Goal: Task Accomplishment & Management: Manage account settings

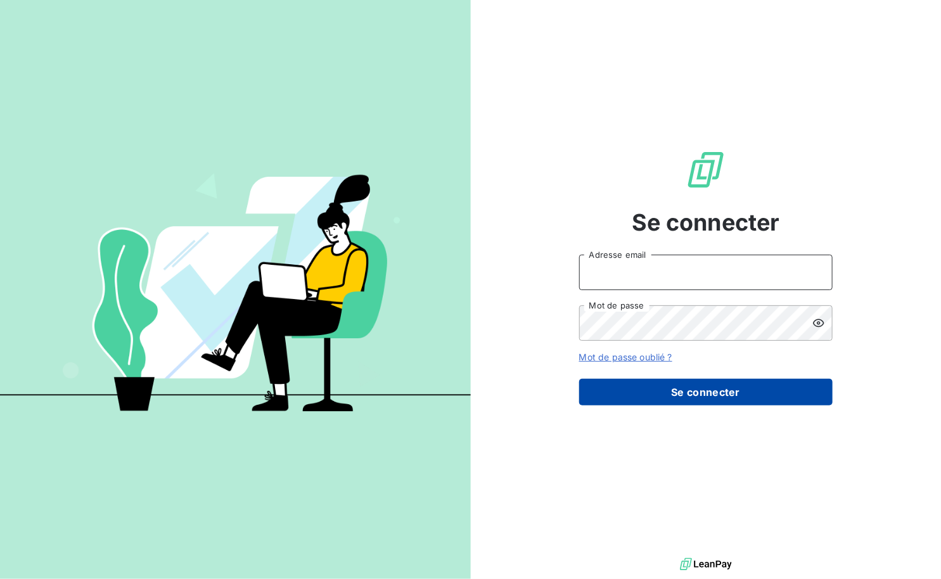
type input "[PERSON_NAME][EMAIL_ADDRESS][DOMAIN_NAME]"
click at [791, 394] on button "Se connecter" at bounding box center [705, 392] width 253 height 27
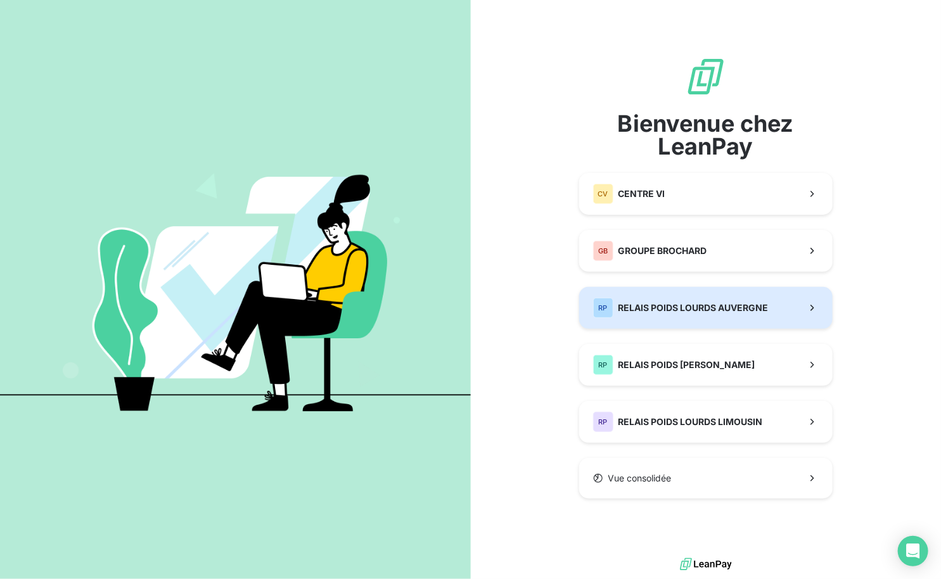
click at [767, 310] on span "RELAIS POIDS LOURDS AUVERGNE" at bounding box center [693, 308] width 150 height 13
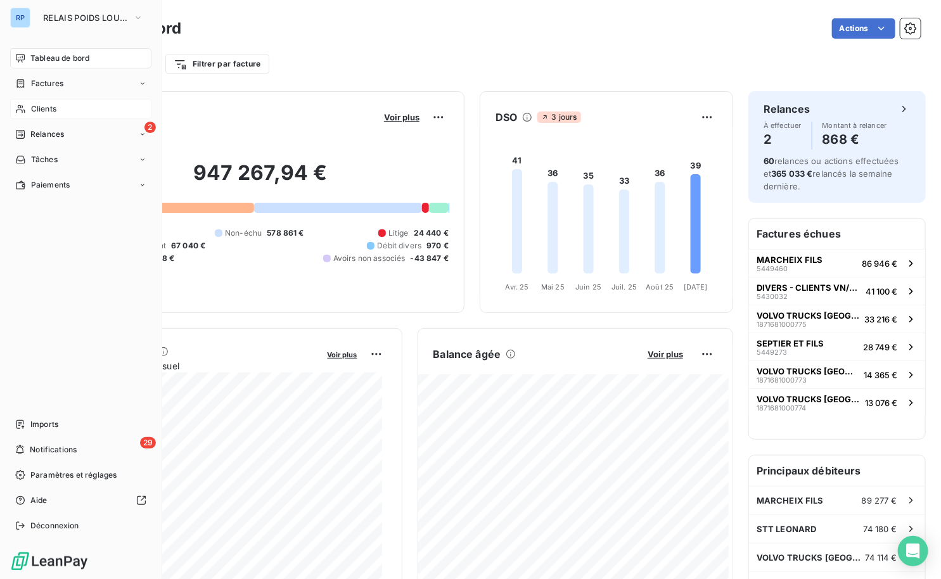
click at [51, 109] on span "Clients" at bounding box center [43, 108] width 25 height 11
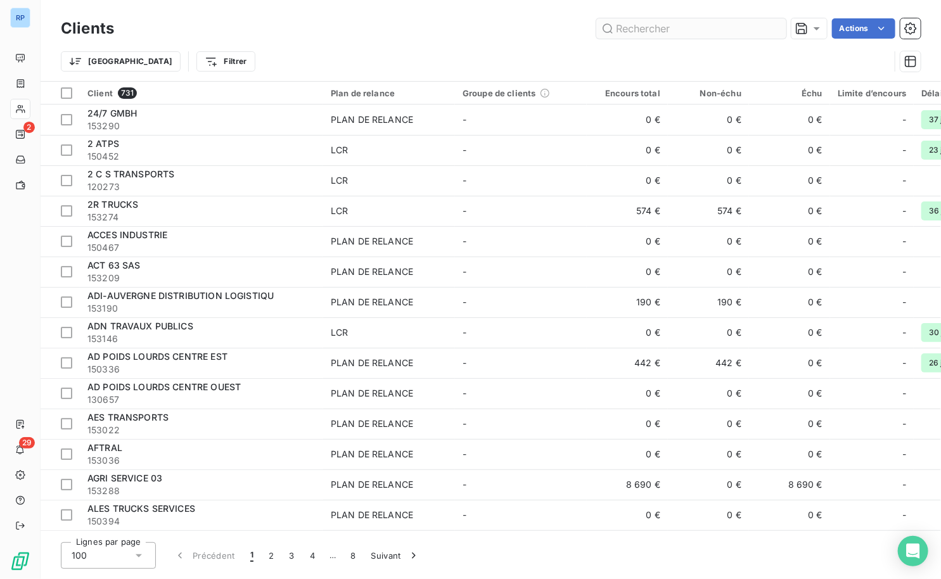
click at [701, 34] on input "text" at bounding box center [691, 28] width 190 height 20
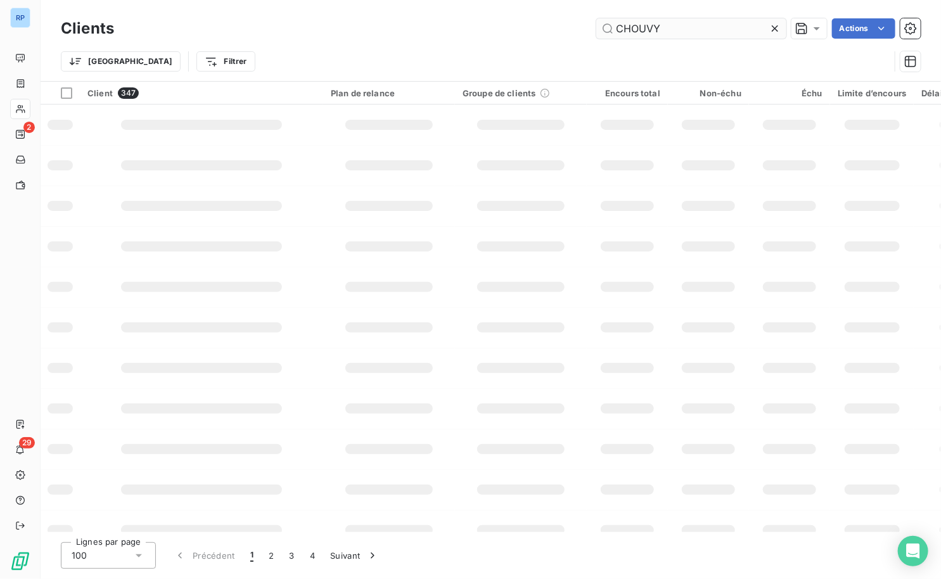
type input "CHOUVY"
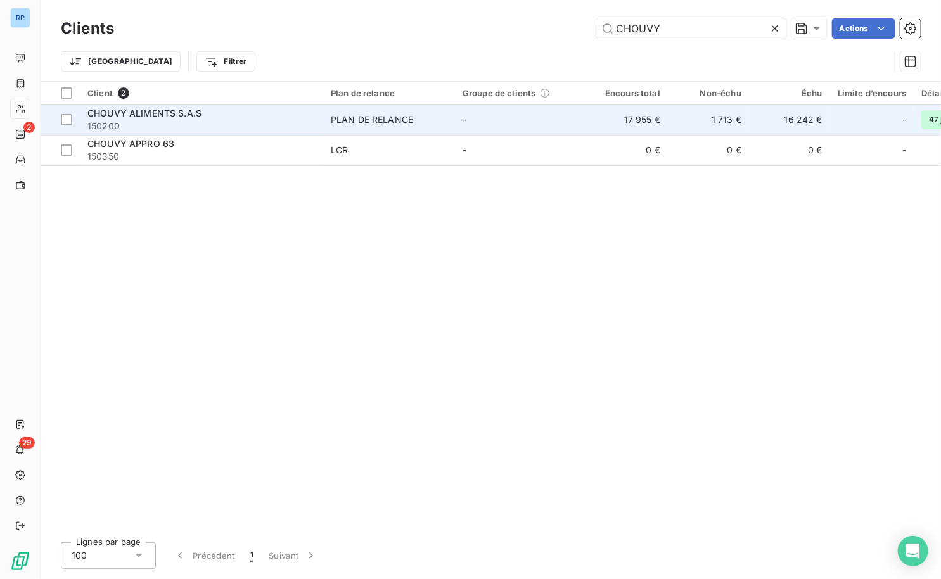
click at [222, 111] on div "CHOUVY ALIMENTS S.A.S" at bounding box center [201, 113] width 228 height 13
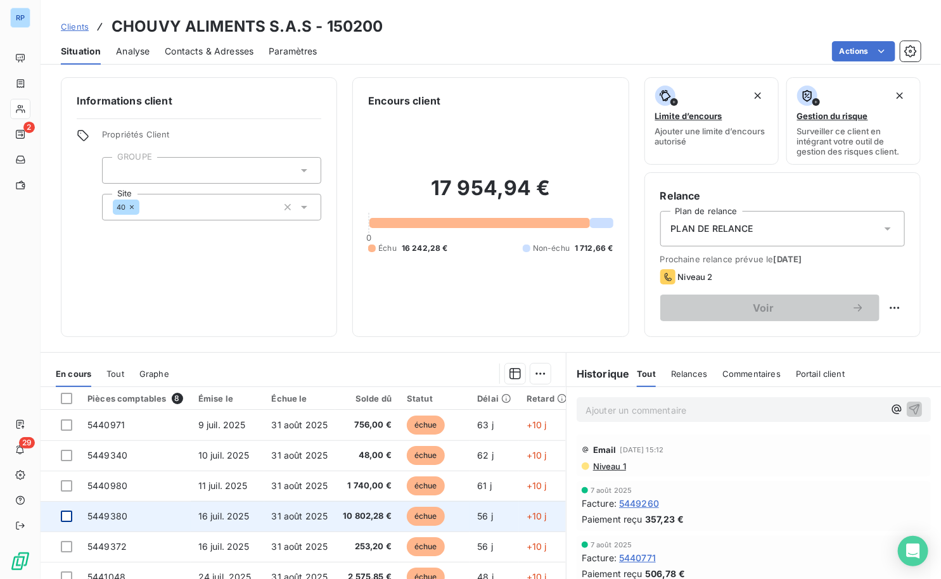
click at [70, 519] on div at bounding box center [66, 516] width 11 height 11
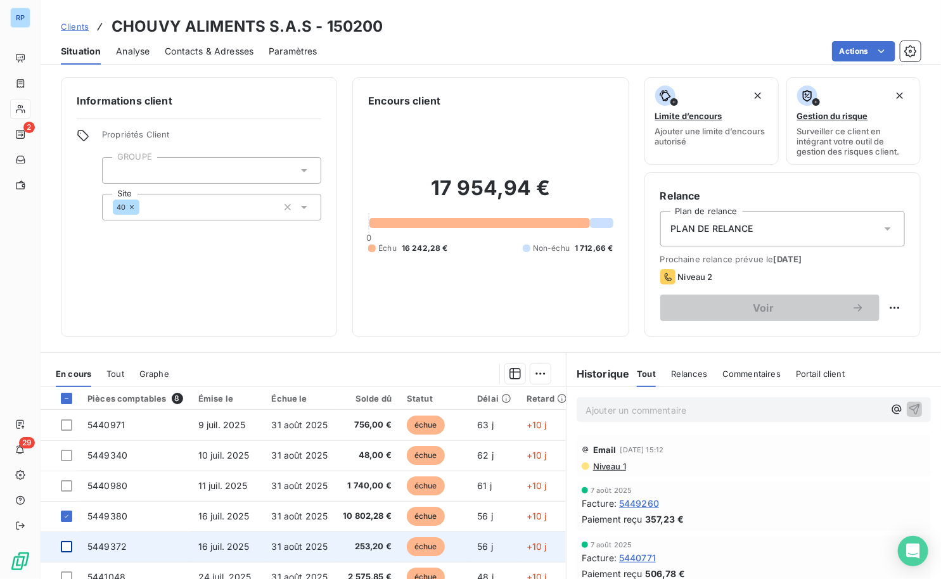
click at [65, 547] on div at bounding box center [66, 546] width 11 height 11
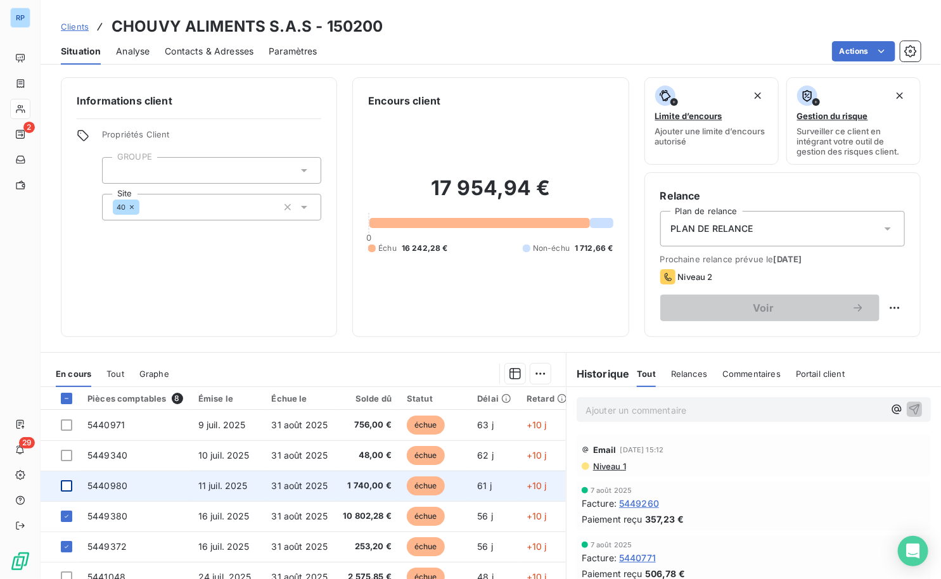
click at [68, 488] on div at bounding box center [66, 485] width 11 height 11
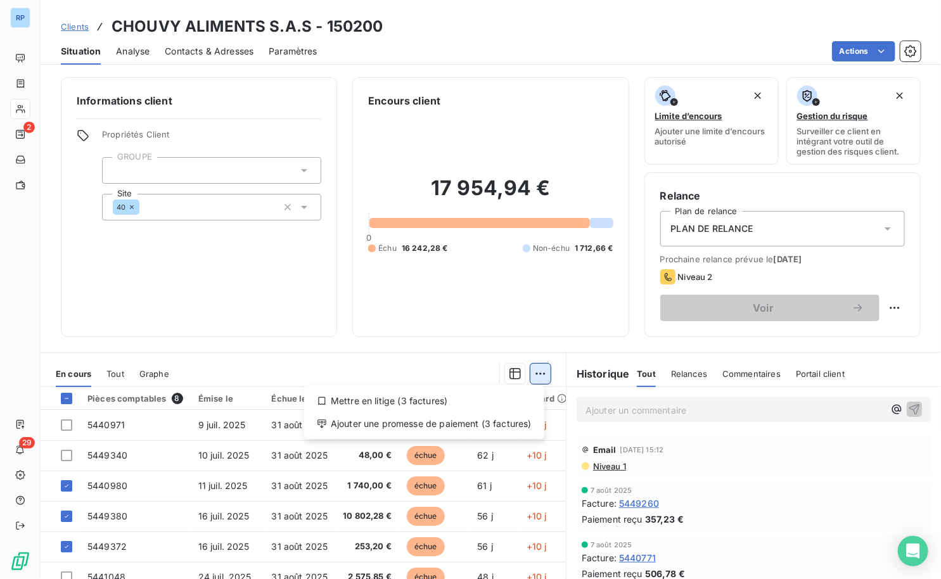
click at [539, 373] on html "RP 2 29 Clients CHOUVY ALIMENTS S.A.S - 150200 Situation Analyse Contacts & Adr…" at bounding box center [470, 289] width 941 height 579
click at [452, 425] on div "Ajouter une promesse de paiement (3 factures)" at bounding box center [424, 424] width 230 height 20
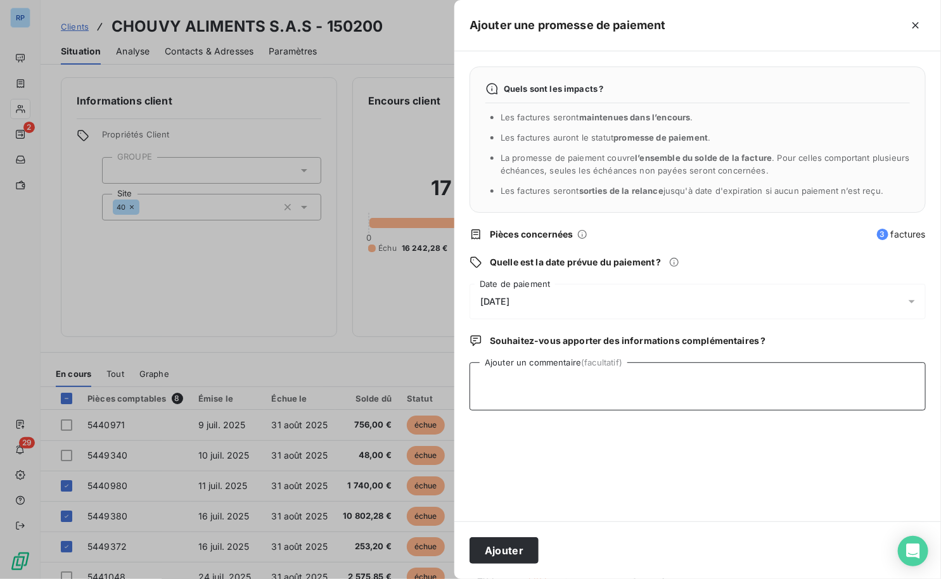
click at [524, 380] on textarea "Ajouter un commentaire (facultatif)" at bounding box center [698, 386] width 456 height 48
click at [577, 378] on textarea "CHQ 220463 EN CIOMPTA" at bounding box center [698, 386] width 456 height 48
click at [602, 385] on textarea "CHQ 220463 EN COMPTAI" at bounding box center [698, 386] width 456 height 48
drag, startPoint x: 595, startPoint y: 378, endPoint x: 557, endPoint y: 385, distance: 38.8
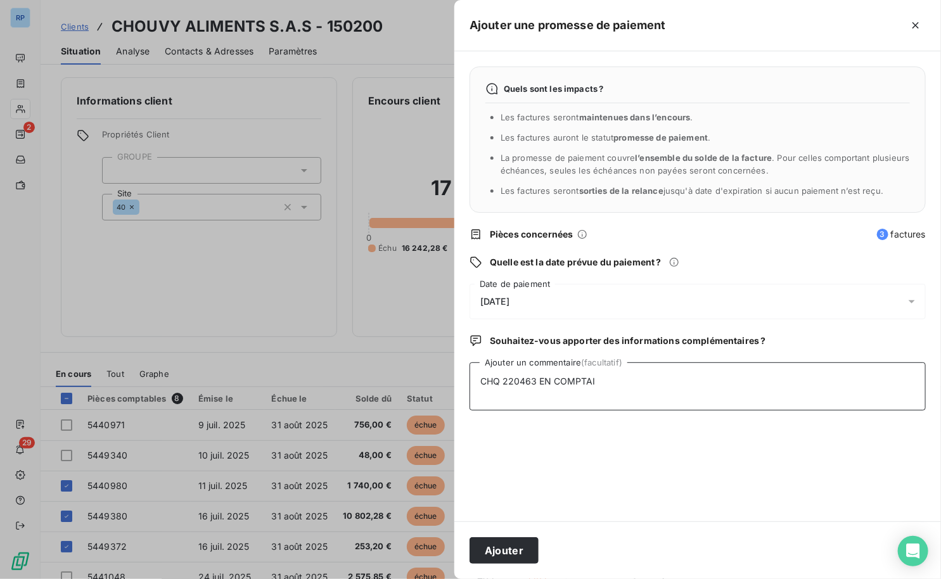
click at [557, 385] on textarea "CHQ 220463 EN COMPTAI" at bounding box center [698, 386] width 456 height 48
type textarea "CHQ 220463 EN COMPTA"
click at [531, 293] on div "[DATE]" at bounding box center [698, 301] width 456 height 35
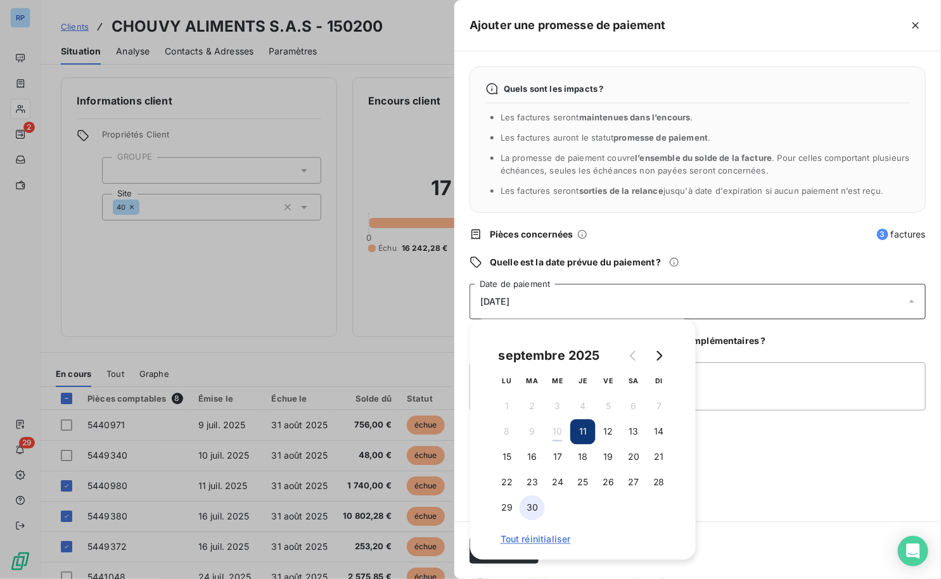
click at [532, 514] on button "30" at bounding box center [532, 508] width 25 height 25
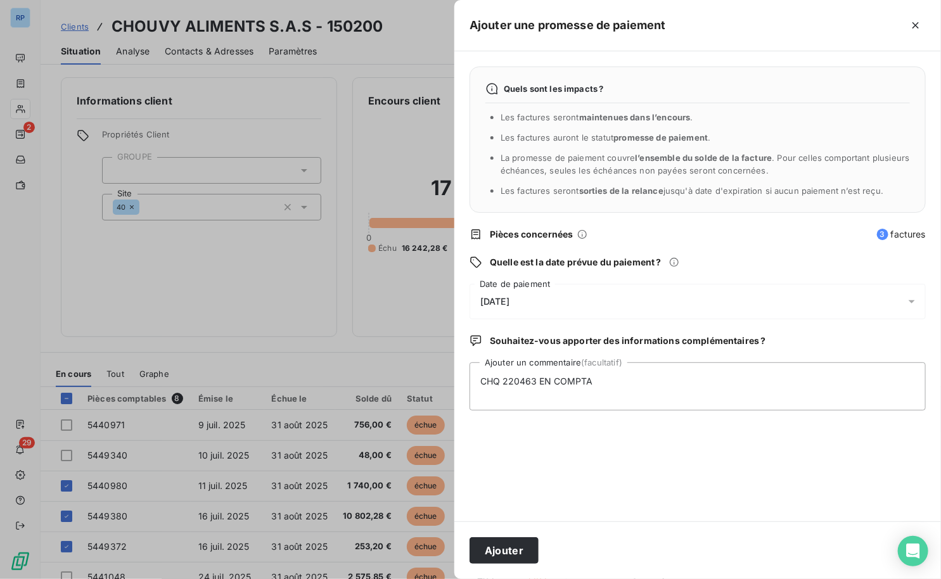
click at [835, 475] on div "Quels sont les impacts ? Les factures seront maintenues dans l’encours . Les fa…" at bounding box center [697, 286] width 487 height 470
click at [530, 543] on button "Ajouter" at bounding box center [504, 550] width 69 height 27
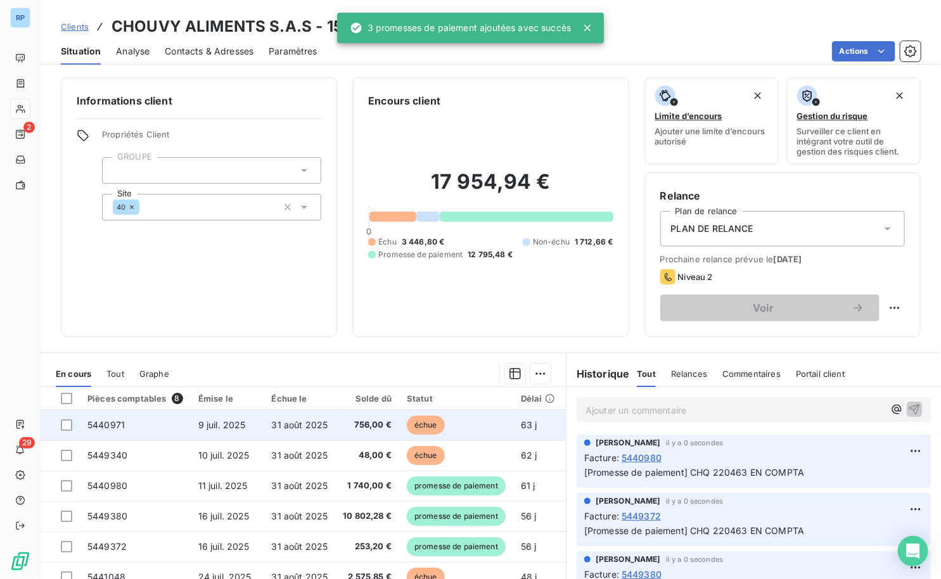
click at [73, 428] on td at bounding box center [60, 425] width 39 height 30
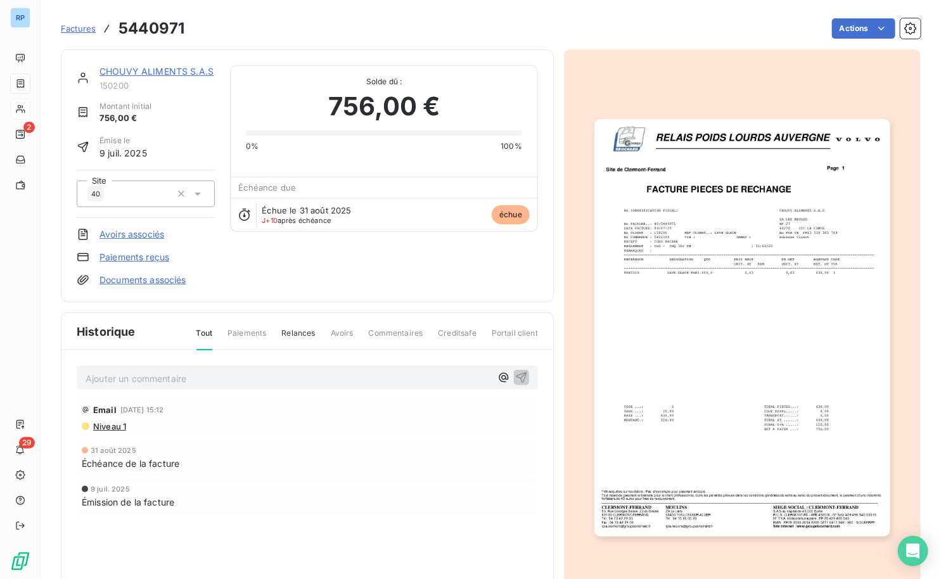
click at [131, 69] on link "CHOUVY ALIMENTS S.A.S" at bounding box center [156, 71] width 114 height 11
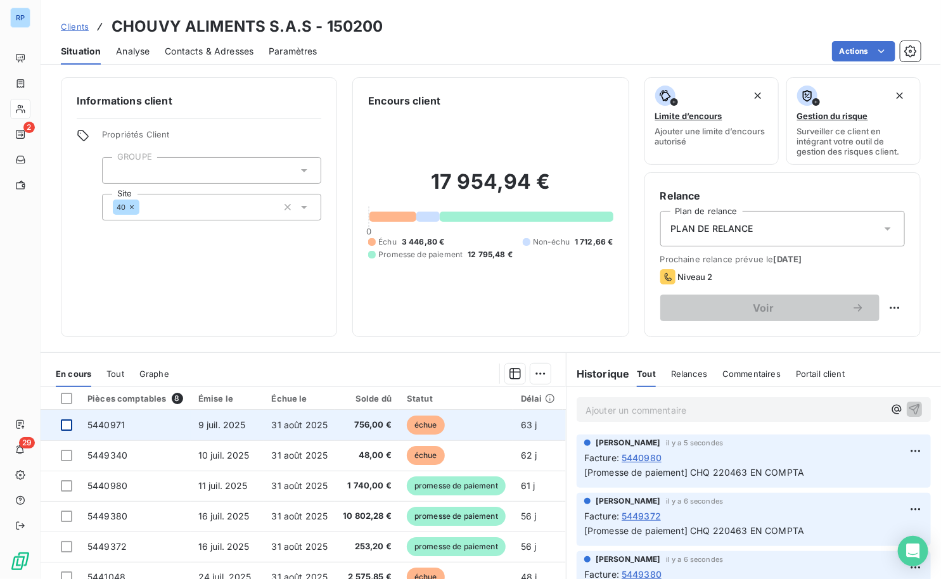
click at [69, 425] on div at bounding box center [66, 425] width 11 height 11
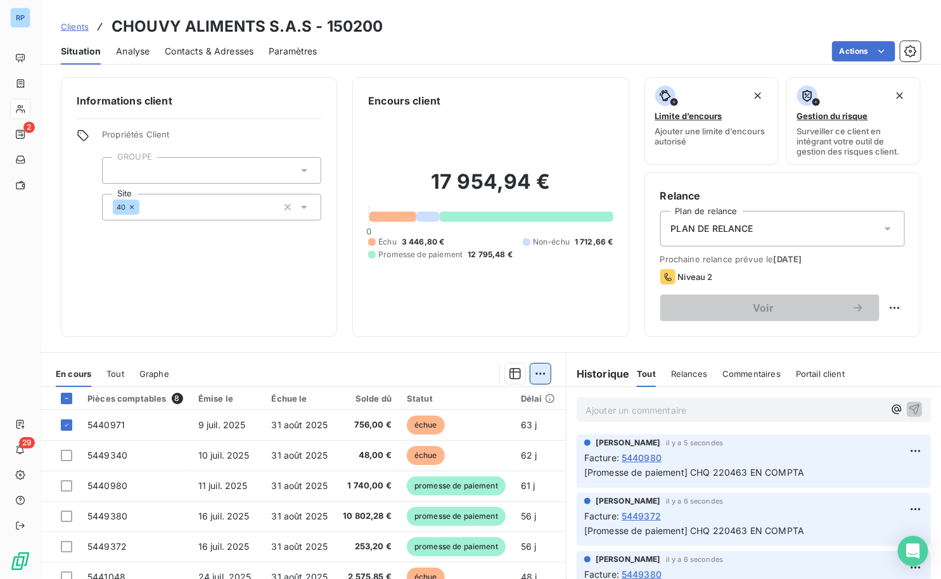
click at [536, 374] on html "RP 2 29 Clients CHOUVY ALIMENTS S.A.S - 150200 Situation Analyse Contacts & Adr…" at bounding box center [470, 289] width 941 height 579
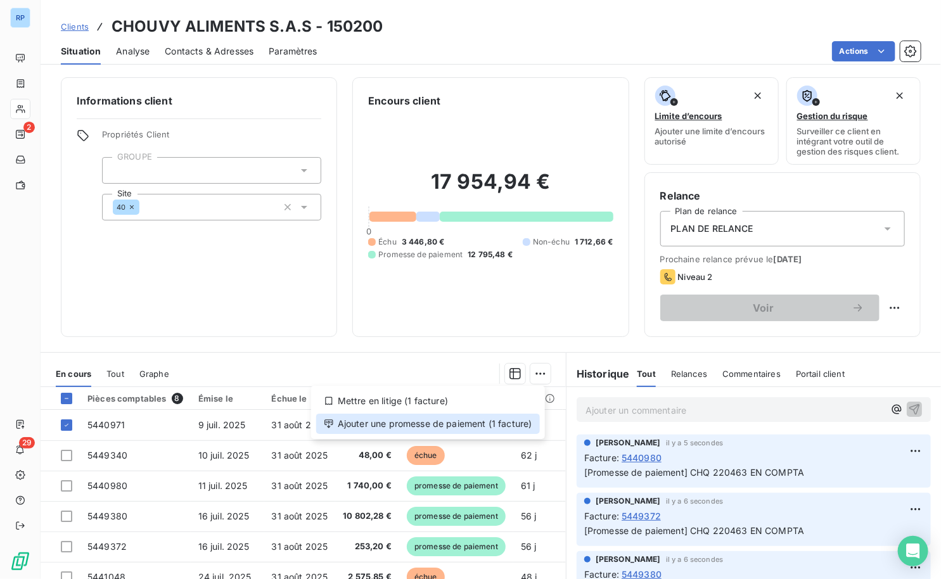
click at [511, 420] on div "Ajouter une promesse de paiement (1 facture)" at bounding box center [428, 424] width 224 height 20
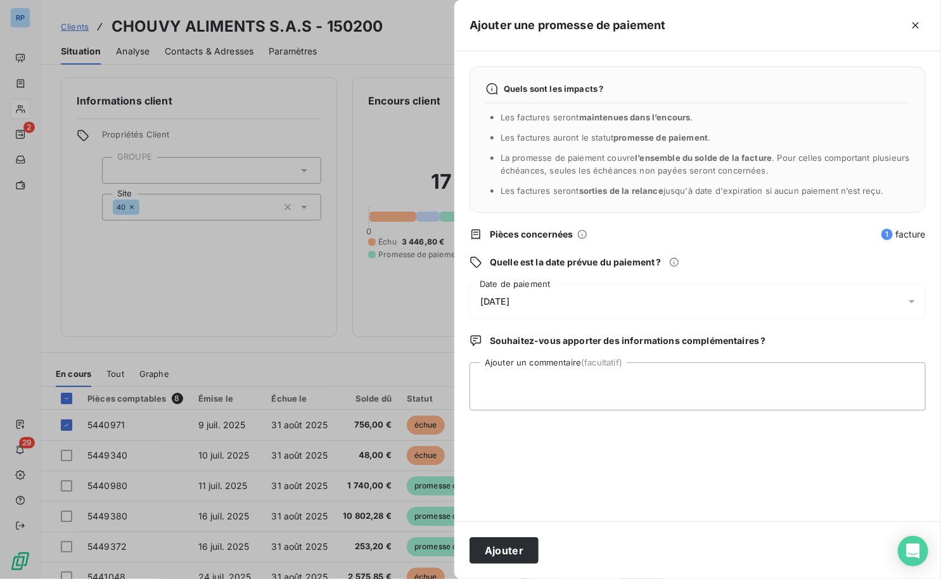
click at [509, 298] on span "[DATE]" at bounding box center [494, 302] width 29 height 10
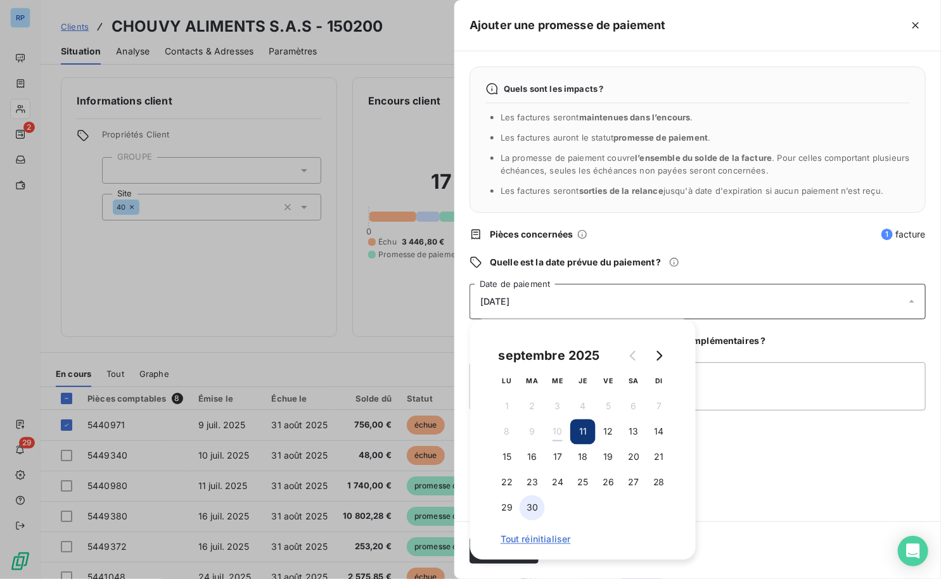
click at [532, 507] on button "30" at bounding box center [532, 508] width 25 height 25
click at [763, 377] on textarea "Ajouter un commentaire (facultatif)" at bounding box center [698, 386] width 456 height 48
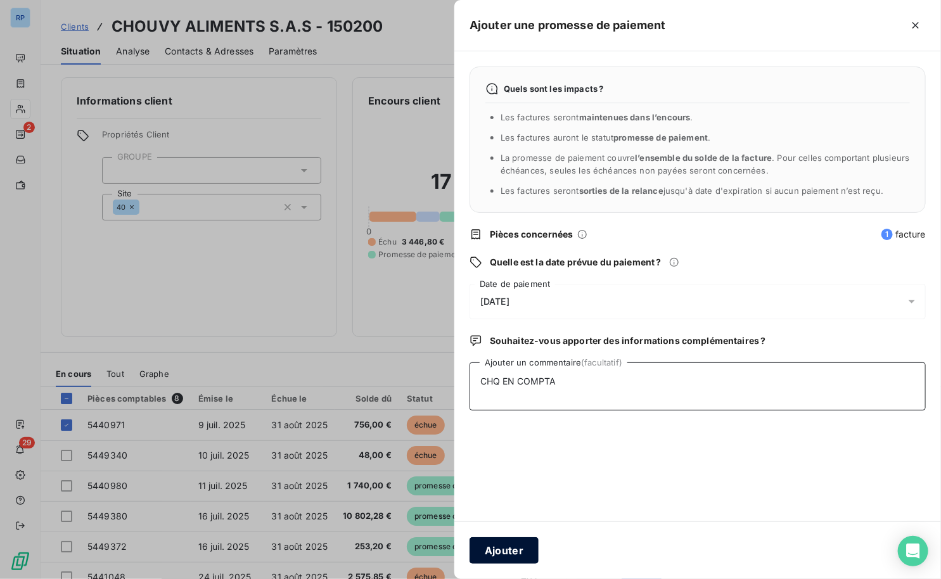
type textarea "CHQ EN COMPTA"
click at [520, 549] on button "Ajouter" at bounding box center [504, 550] width 69 height 27
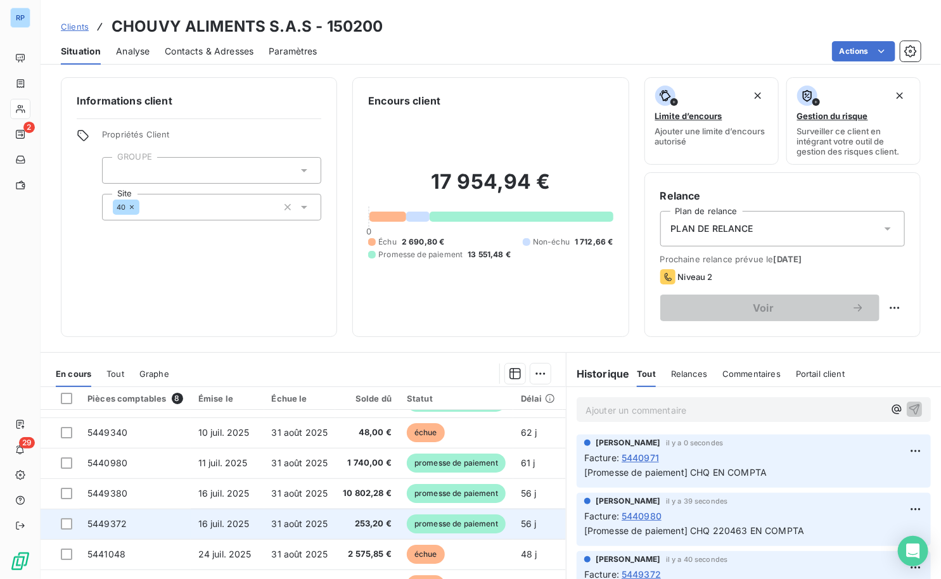
scroll to position [89, 0]
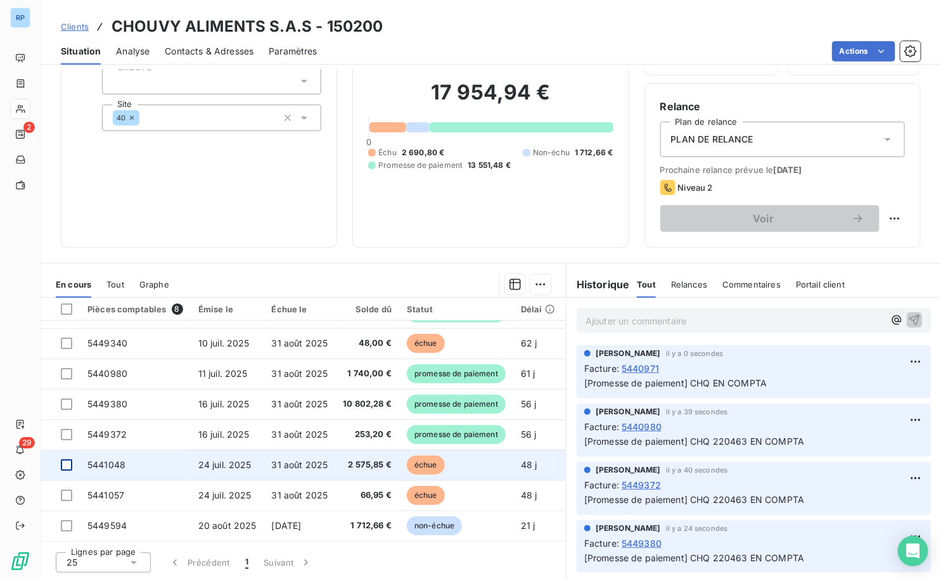
click at [67, 462] on div at bounding box center [66, 464] width 11 height 11
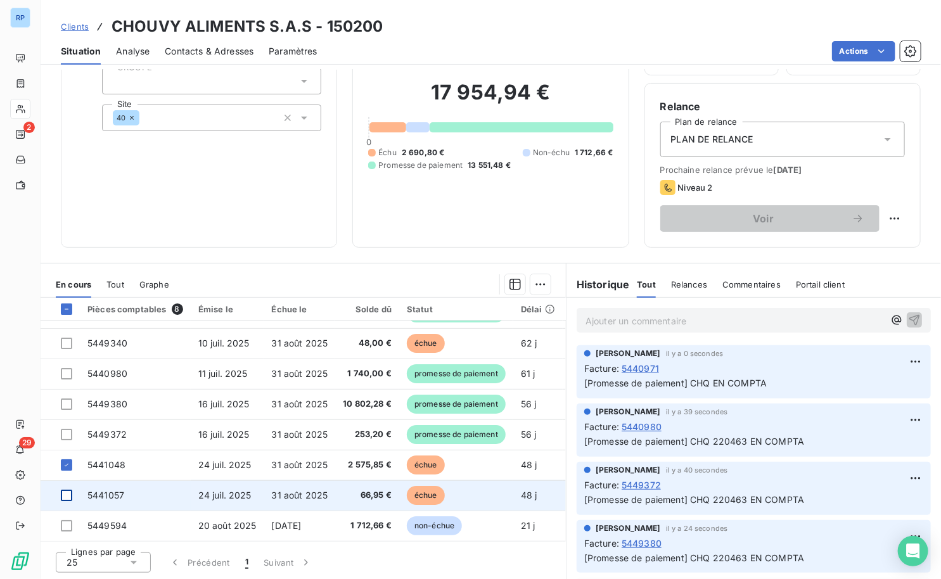
click at [67, 490] on div at bounding box center [66, 495] width 11 height 11
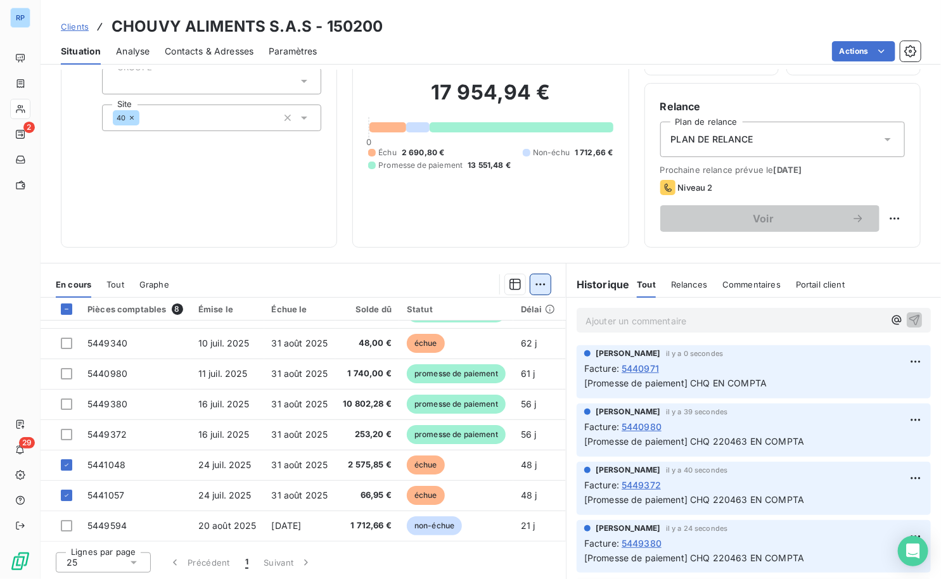
click at [527, 284] on html "RP 2 29 Clients CHOUVY ALIMENTS S.A.S - 150200 Situation Analyse Contacts & Adr…" at bounding box center [470, 289] width 941 height 579
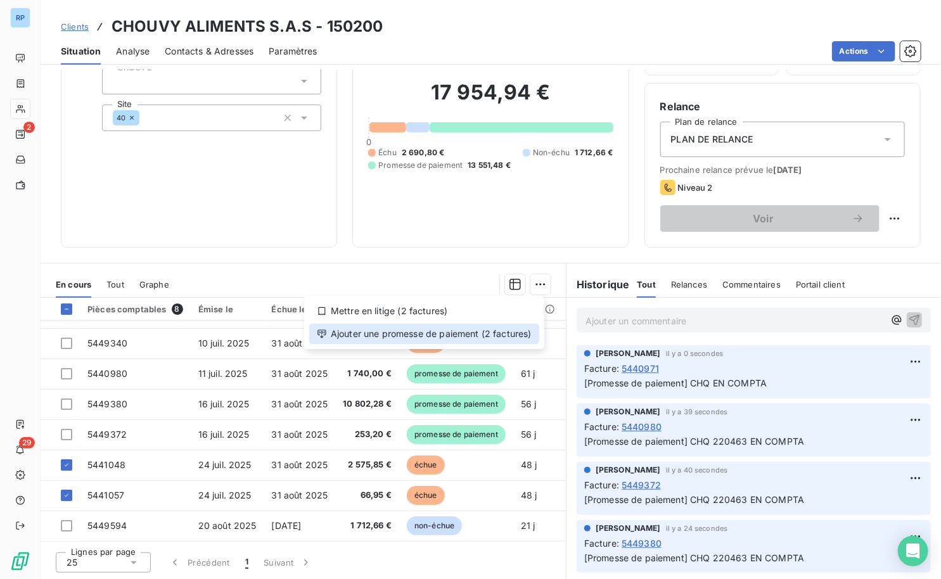
click at [487, 336] on div "Ajouter une promesse de paiement (2 factures)" at bounding box center [424, 334] width 230 height 20
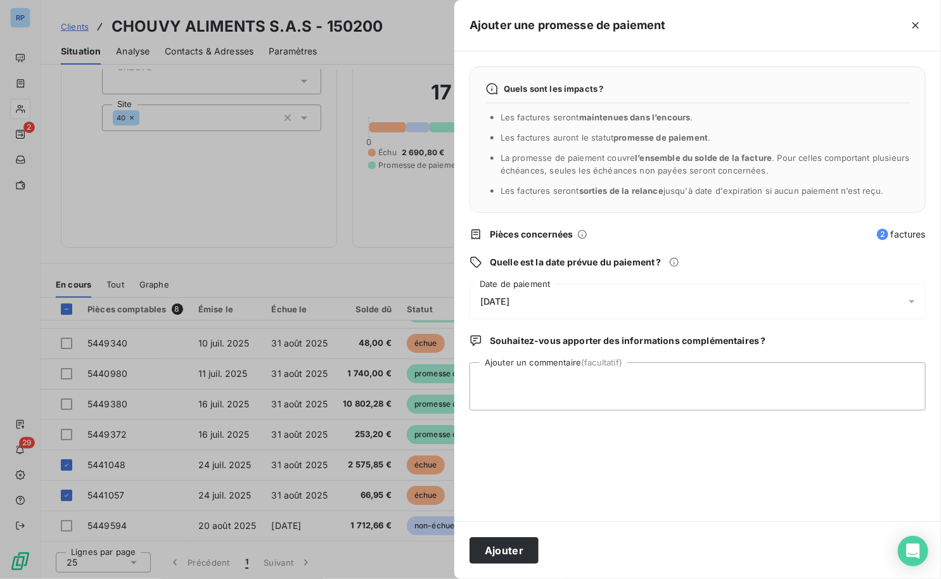
click at [519, 290] on div "[DATE]" at bounding box center [698, 301] width 456 height 35
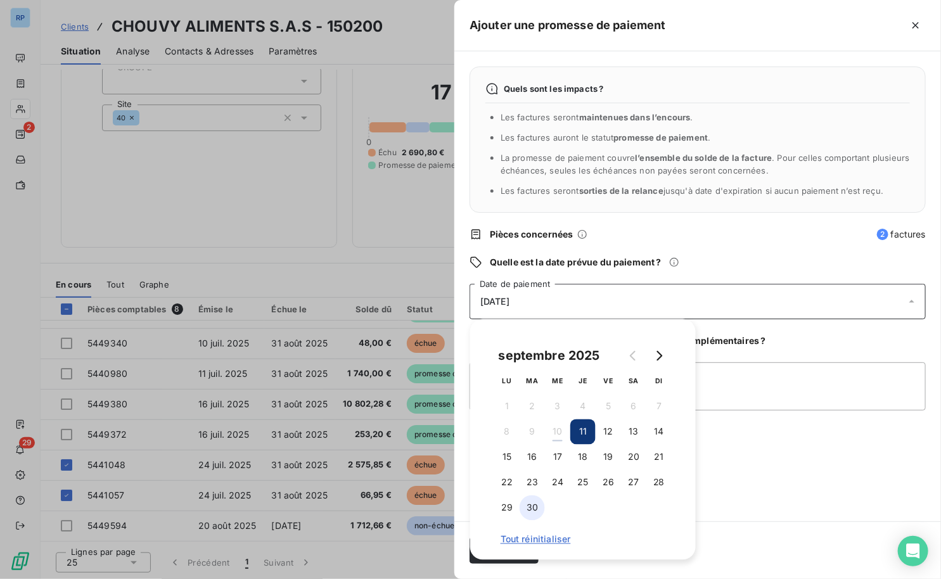
drag, startPoint x: 534, startPoint y: 514, endPoint x: 556, endPoint y: 501, distance: 25.9
click at [534, 513] on button "30" at bounding box center [532, 508] width 25 height 25
click at [760, 396] on textarea "Ajouter un commentaire (facultatif)" at bounding box center [698, 386] width 456 height 48
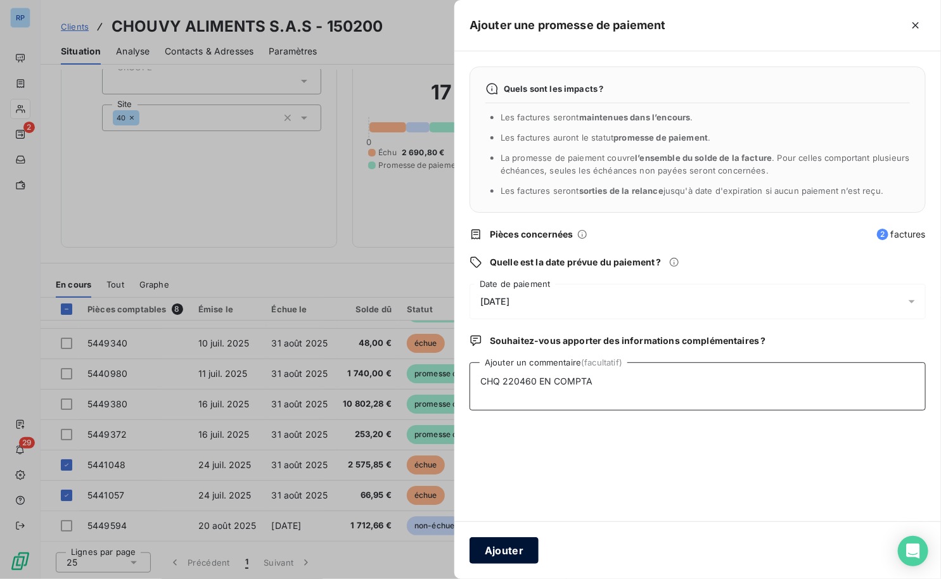
type textarea "CHQ 220460 EN COMPTA"
click at [511, 551] on button "Ajouter" at bounding box center [504, 550] width 69 height 27
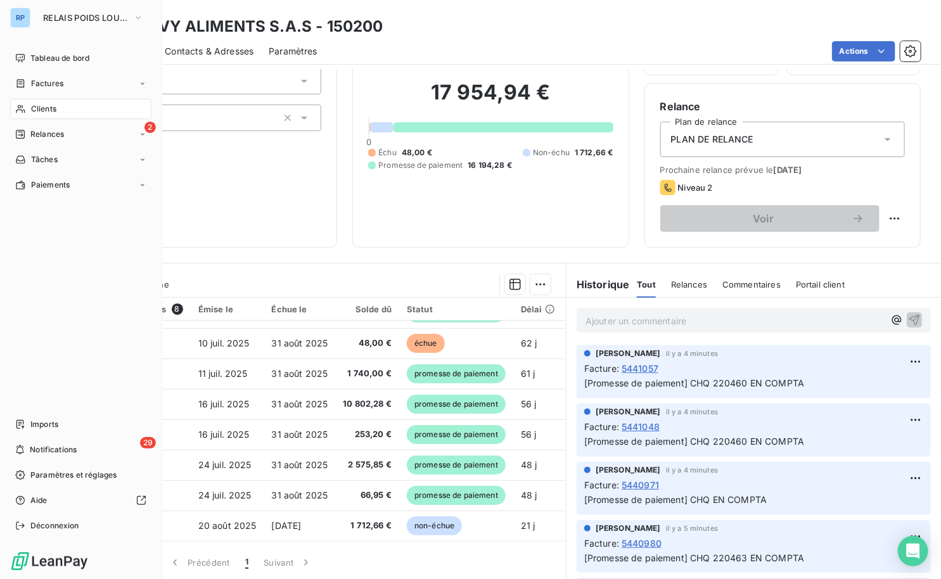
click at [37, 112] on span "Clients" at bounding box center [43, 108] width 25 height 11
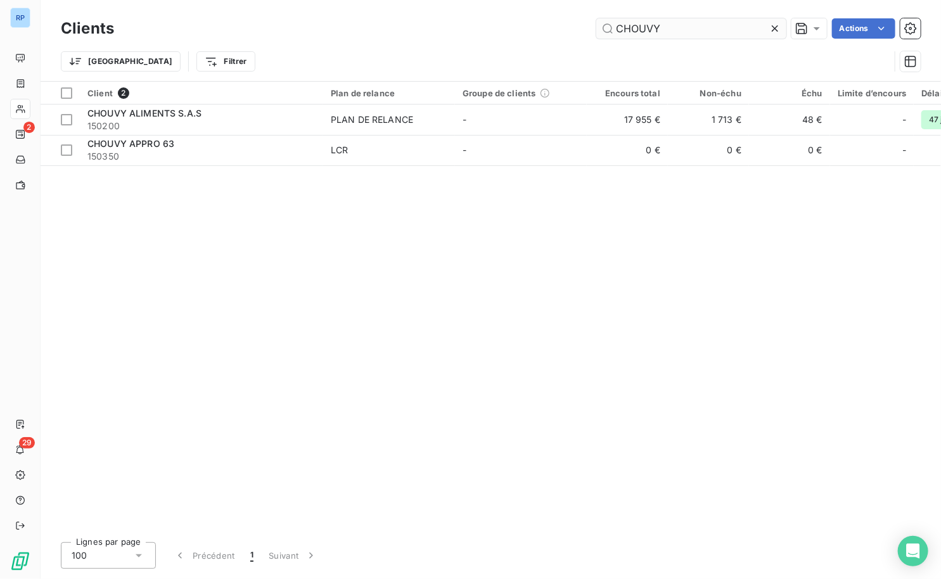
click at [682, 22] on input "CHOUVY" at bounding box center [691, 28] width 190 height 20
drag, startPoint x: 677, startPoint y: 27, endPoint x: 392, endPoint y: 32, distance: 285.2
click at [394, 31] on div "CHOUVY Actions" at bounding box center [524, 28] width 791 height 20
type input "JEUDY"
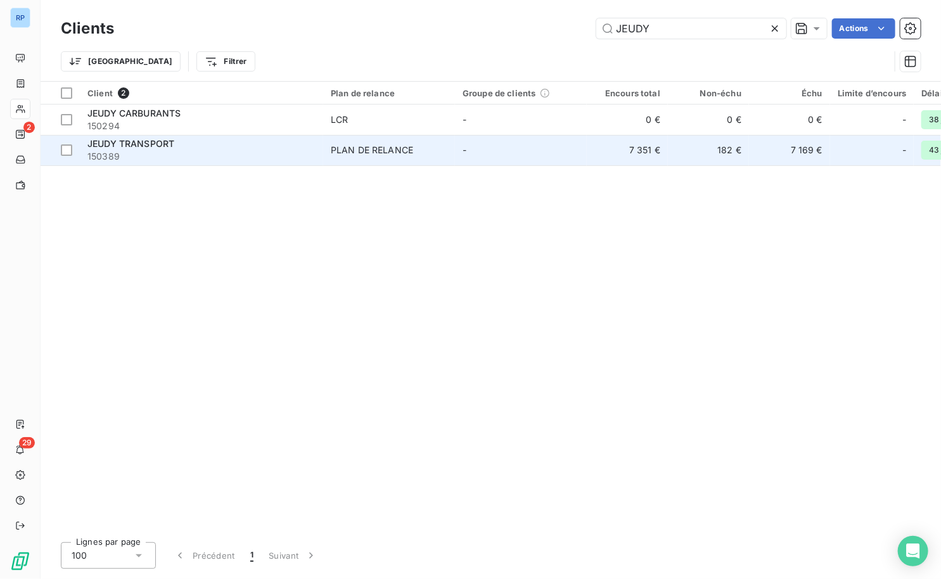
click at [138, 144] on span "JEUDY TRANSPORT" at bounding box center [130, 143] width 87 height 11
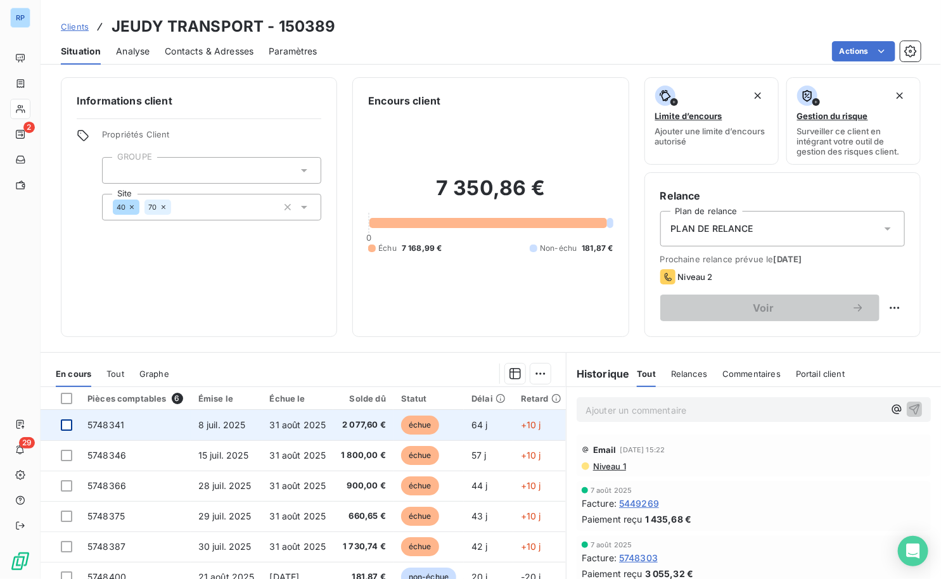
click at [63, 425] on div at bounding box center [66, 425] width 11 height 11
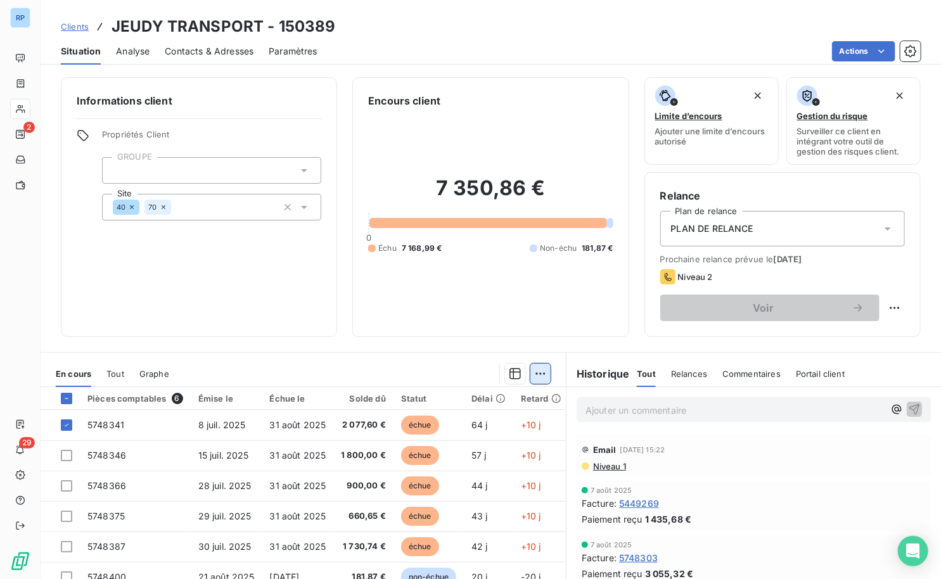
click at [539, 369] on html "RP 2 29 Clients JEUDY TRANSPORT - 150389 Situation Analyse Contacts & Adresses …" at bounding box center [470, 289] width 941 height 579
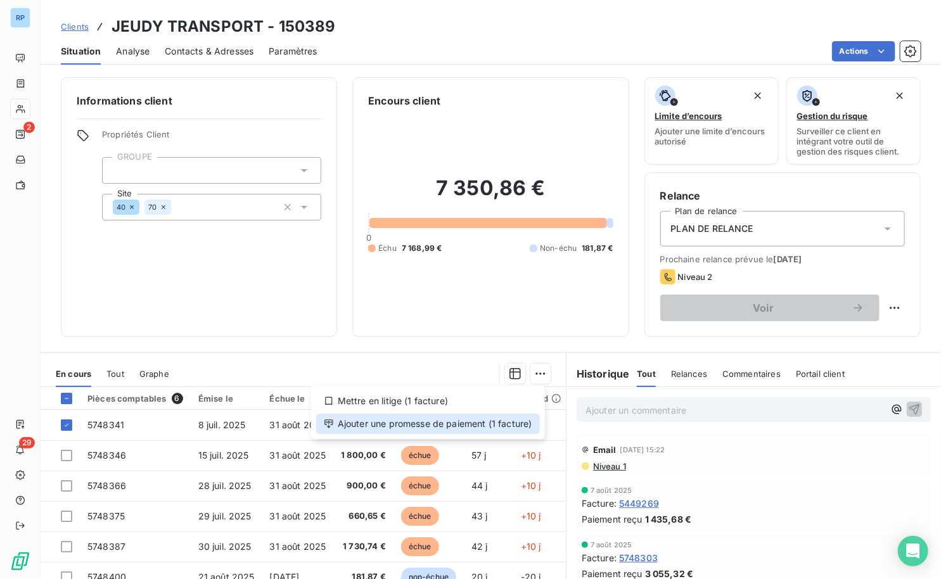
click at [437, 425] on div "Ajouter une promesse de paiement (1 facture)" at bounding box center [428, 424] width 224 height 20
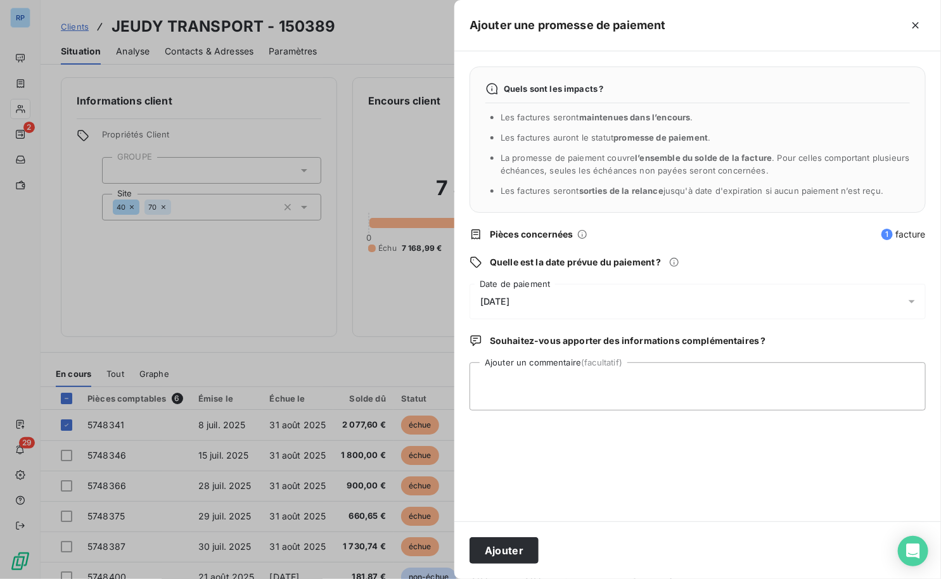
click at [509, 299] on span "[DATE]" at bounding box center [494, 302] width 29 height 10
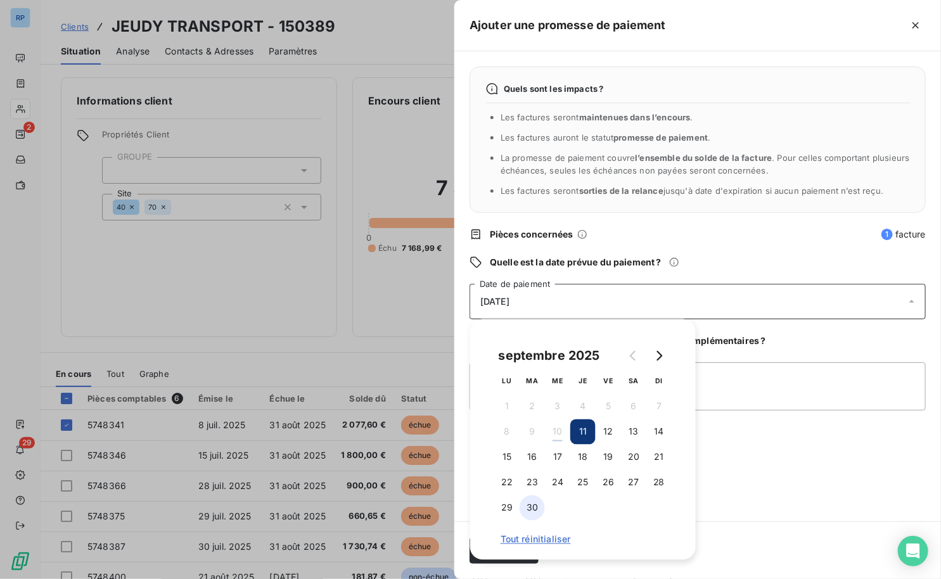
drag, startPoint x: 532, startPoint y: 508, endPoint x: 644, endPoint y: 461, distance: 121.8
click at [532, 509] on button "30" at bounding box center [532, 508] width 25 height 25
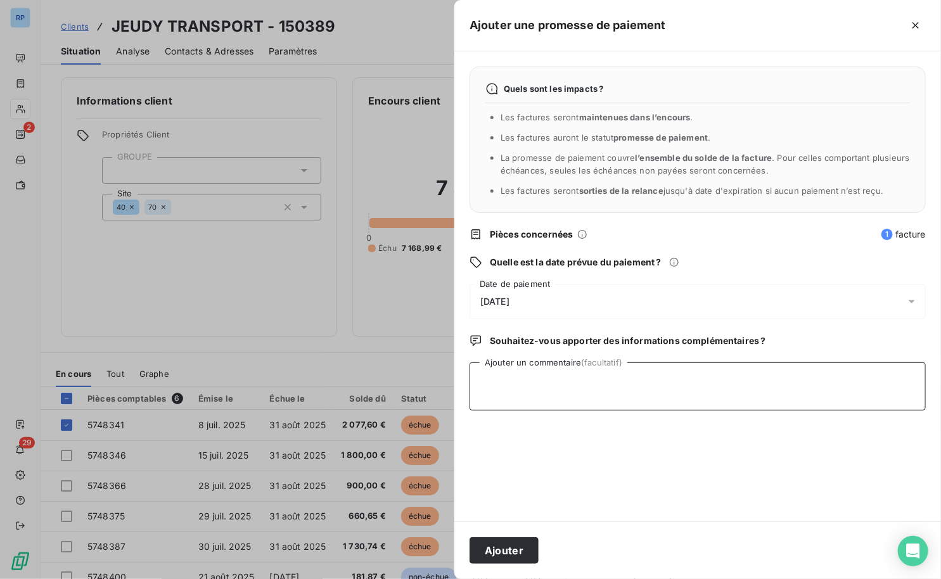
click at [834, 379] on textarea "Ajouter un commentaire (facultatif)" at bounding box center [698, 386] width 456 height 48
type textarea "CHQ EN COMPTA"
click at [522, 555] on button "Ajouter" at bounding box center [504, 550] width 69 height 27
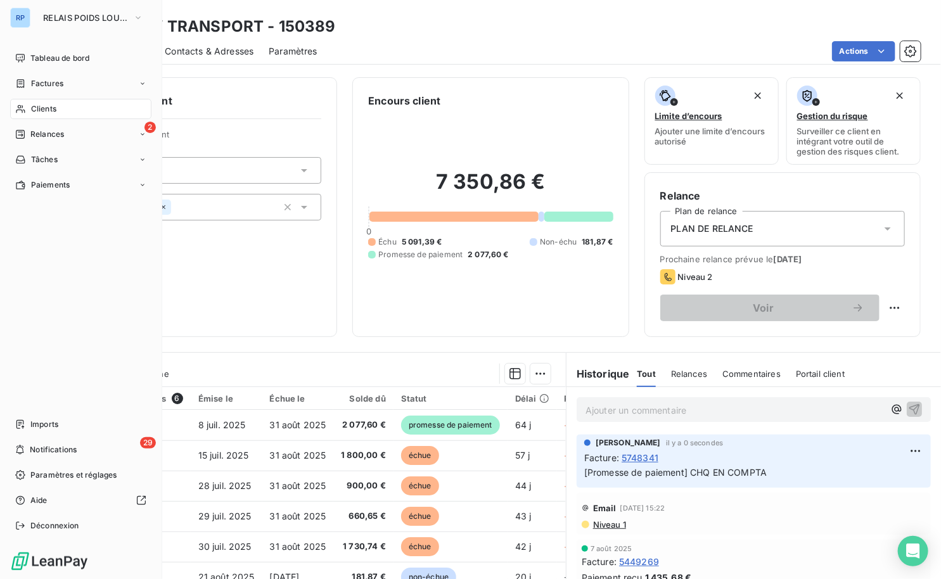
click at [38, 107] on span "Clients" at bounding box center [43, 108] width 25 height 11
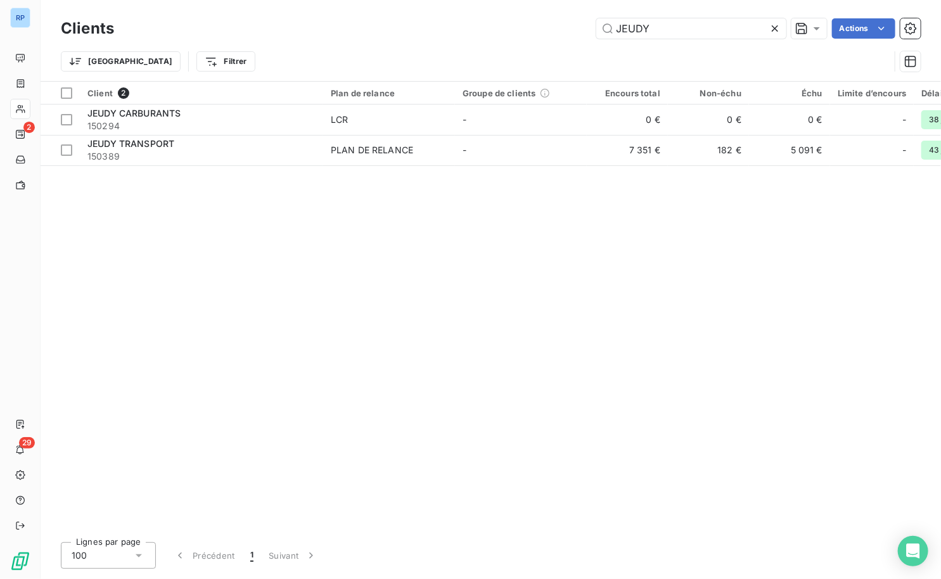
drag, startPoint x: 636, startPoint y: 25, endPoint x: 507, endPoint y: 33, distance: 129.5
click at [511, 29] on div "JEUDY Actions" at bounding box center [524, 28] width 791 height 20
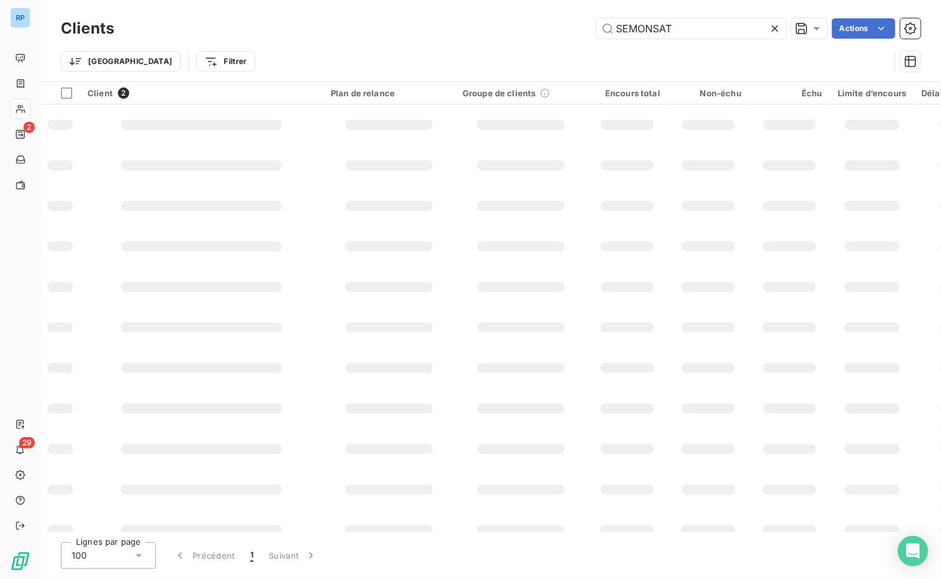
type input "SEMONSAT"
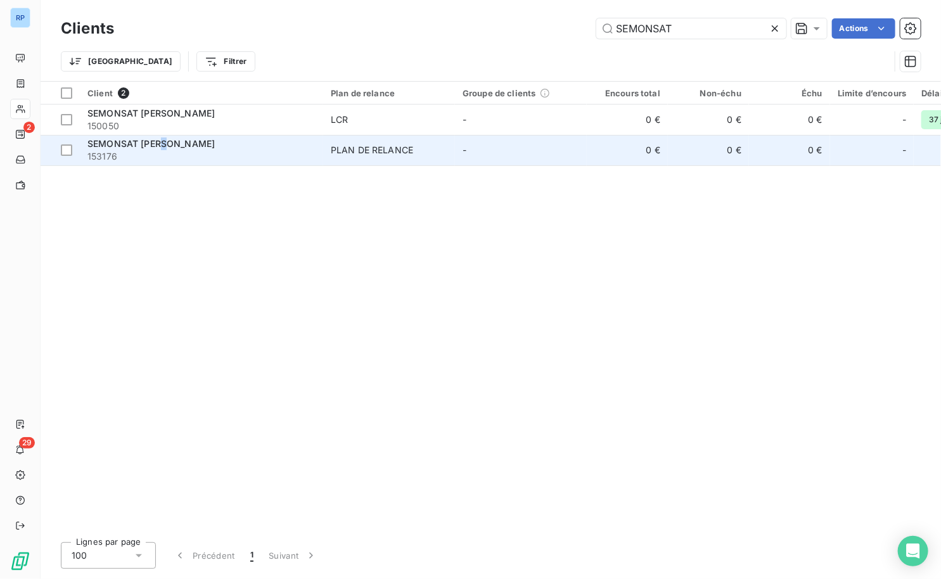
click at [164, 139] on span "SEMONSAT [PERSON_NAME]" at bounding box center [150, 143] width 127 height 11
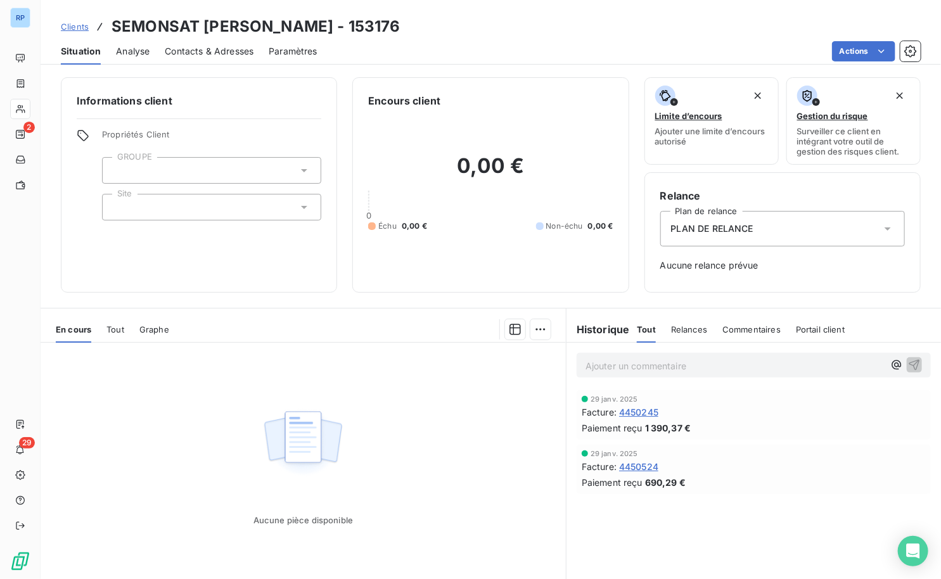
click at [66, 26] on span "Clients" at bounding box center [75, 27] width 28 height 10
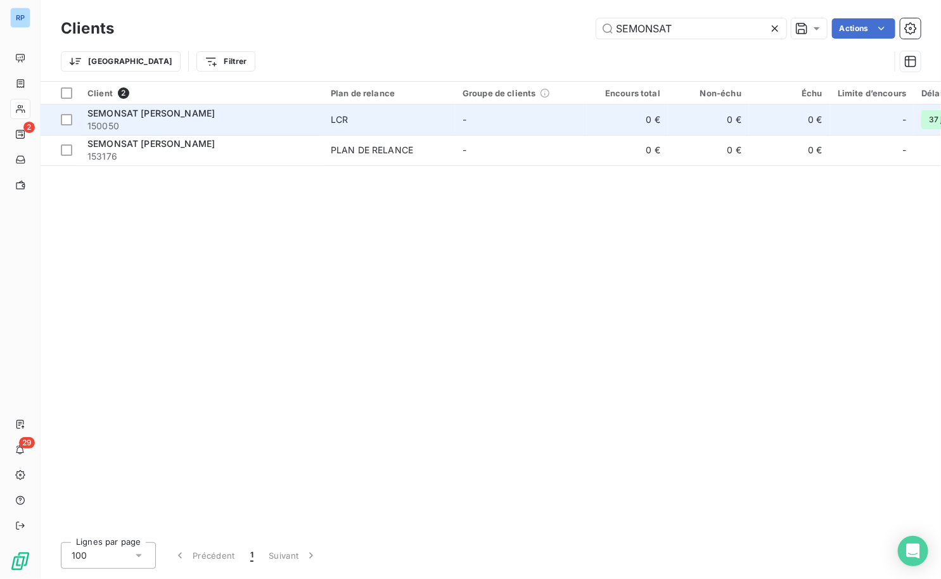
click at [144, 127] on span "150050" at bounding box center [201, 126] width 228 height 13
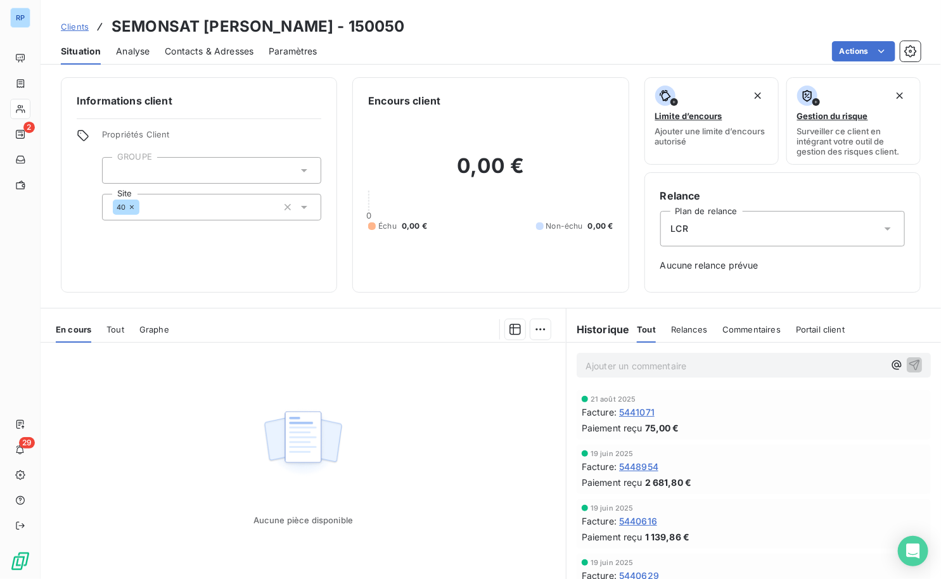
click at [120, 326] on span "Tout" at bounding box center [115, 329] width 18 height 10
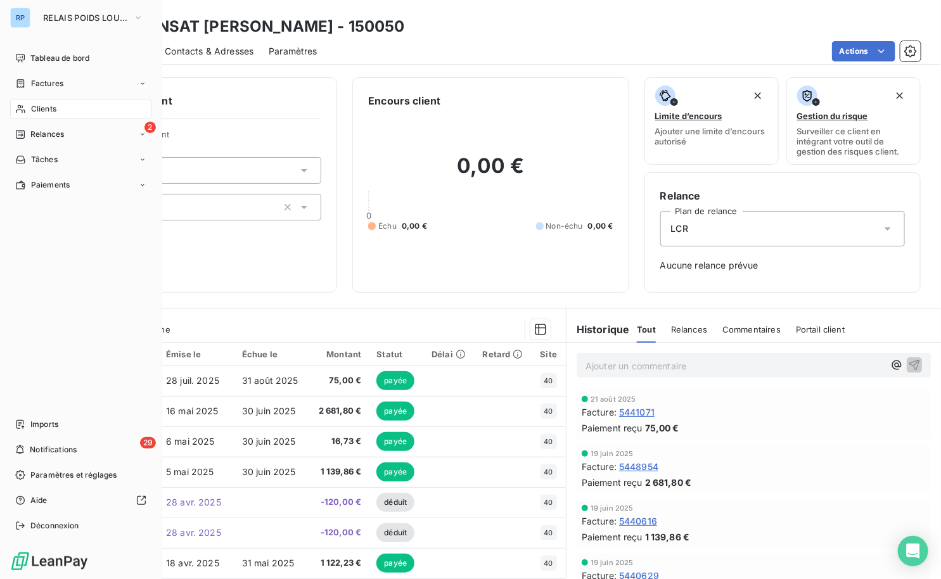
click at [40, 109] on span "Clients" at bounding box center [43, 108] width 25 height 11
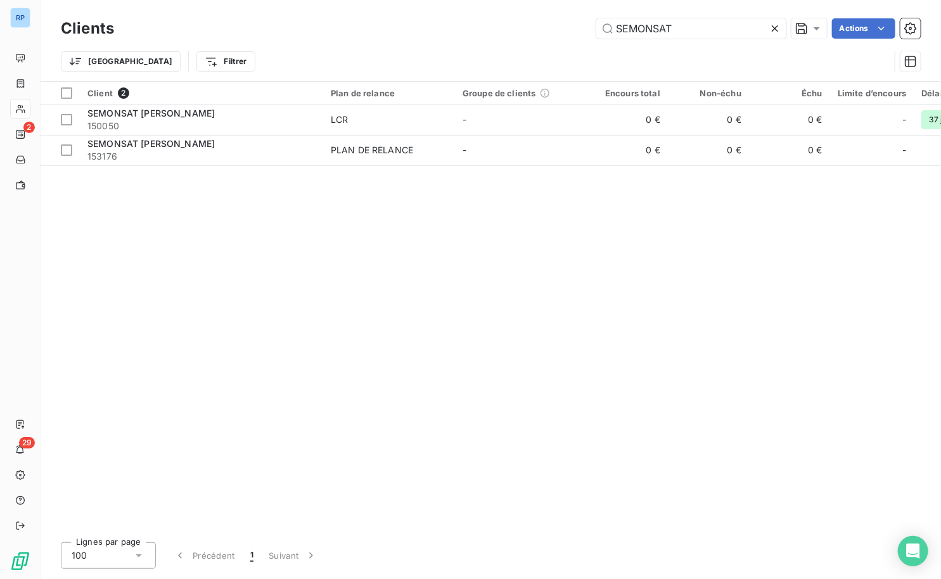
drag, startPoint x: 685, startPoint y: 29, endPoint x: 458, endPoint y: 40, distance: 227.1
click at [468, 35] on div "SEMONSAT Actions" at bounding box center [524, 28] width 791 height 20
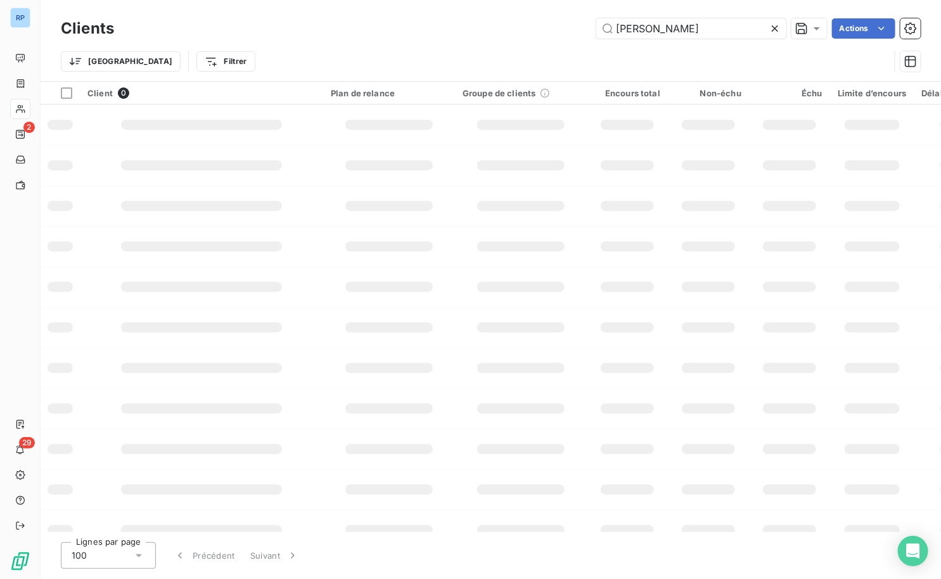
type input "J"
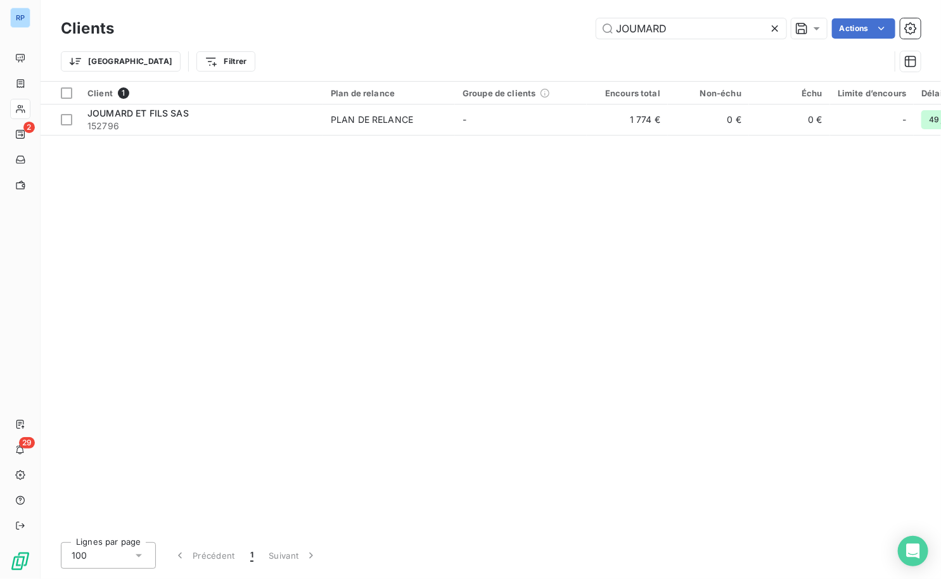
type input "JOUMARD"
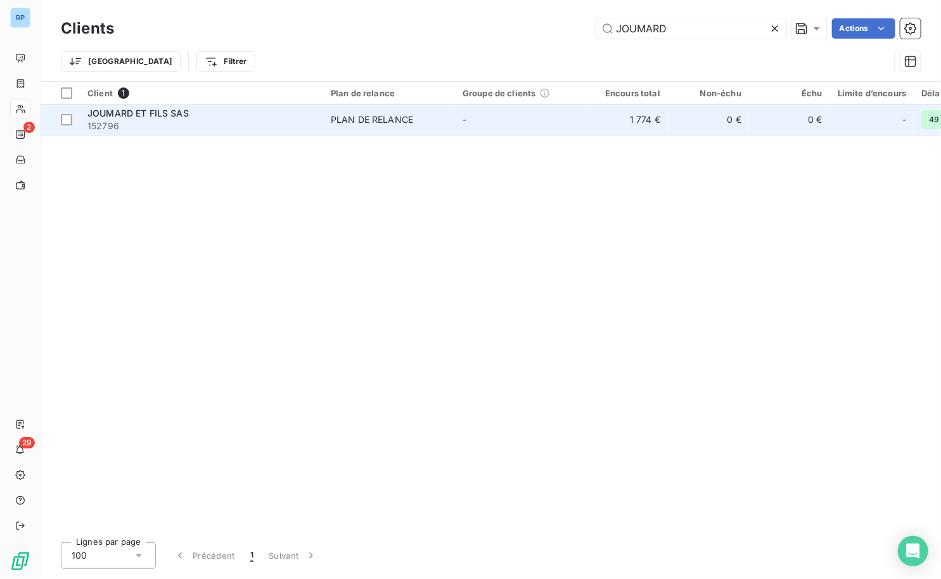
click at [171, 115] on span "JOUMARD ET FILS SAS" at bounding box center [137, 113] width 101 height 11
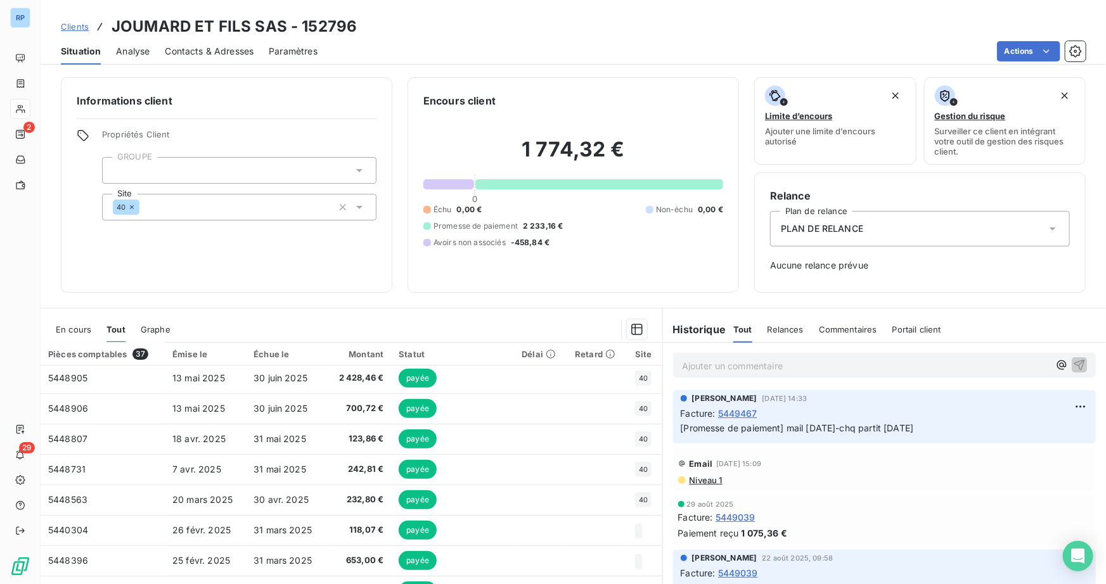
scroll to position [193, 0]
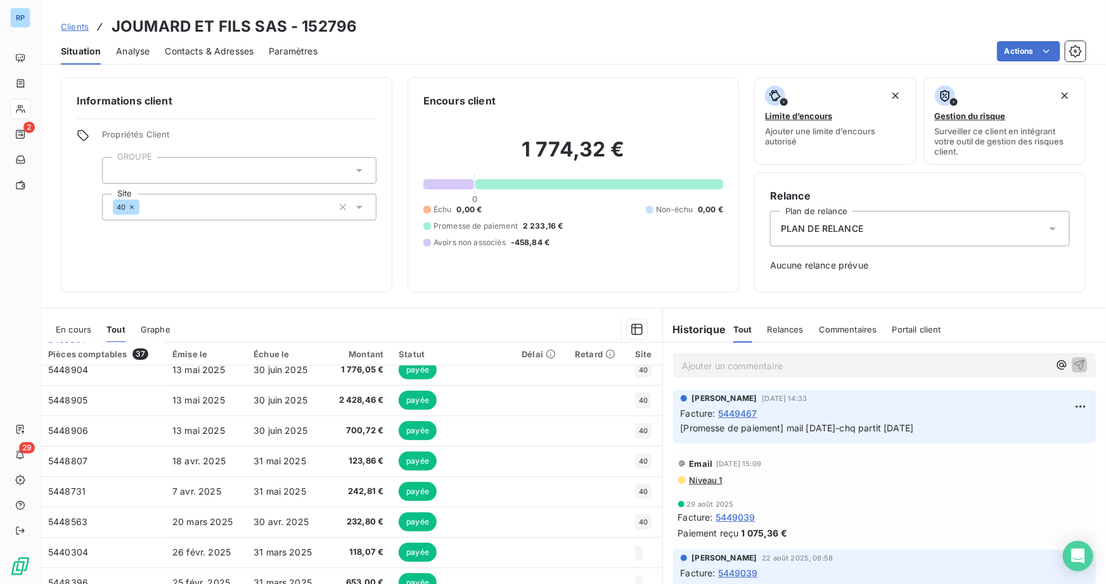
click at [68, 335] on div "En cours" at bounding box center [73, 329] width 35 height 27
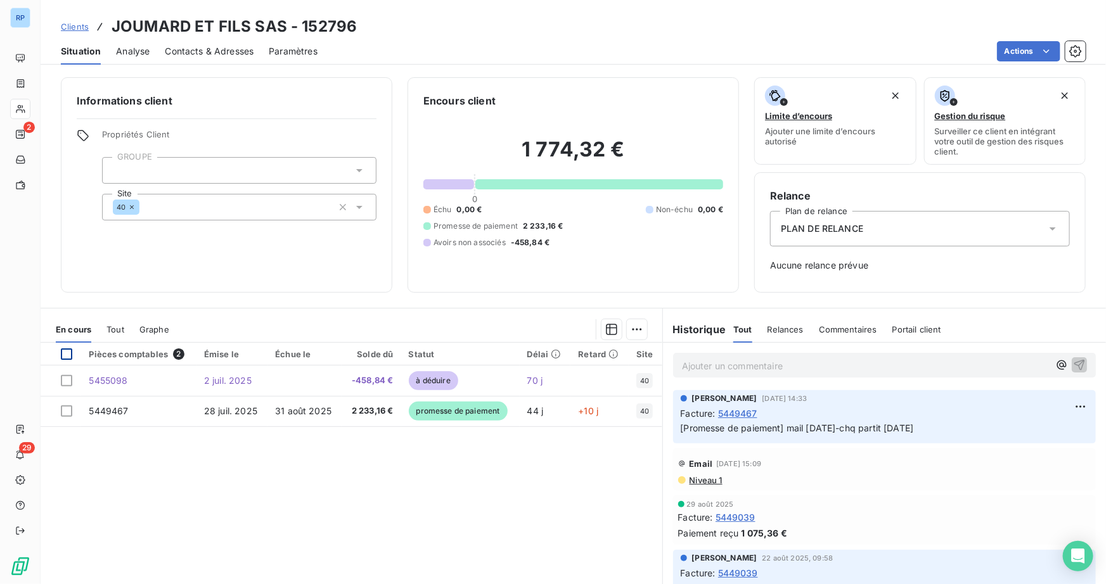
click at [65, 354] on div at bounding box center [66, 354] width 11 height 11
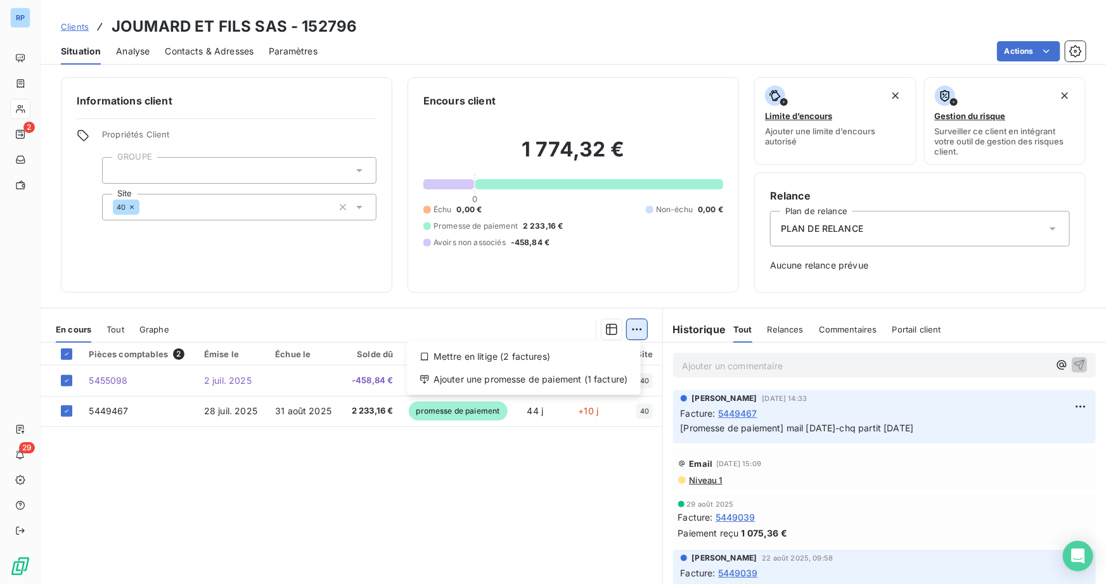
click at [621, 331] on html "RP 2 29 Clients JOUMARD ET FILS SAS - 152796 Situation Analyse Contacts & Adres…" at bounding box center [553, 292] width 1106 height 584
click at [518, 380] on div "Ajouter une promesse de paiement (1 facture)" at bounding box center [524, 379] width 224 height 20
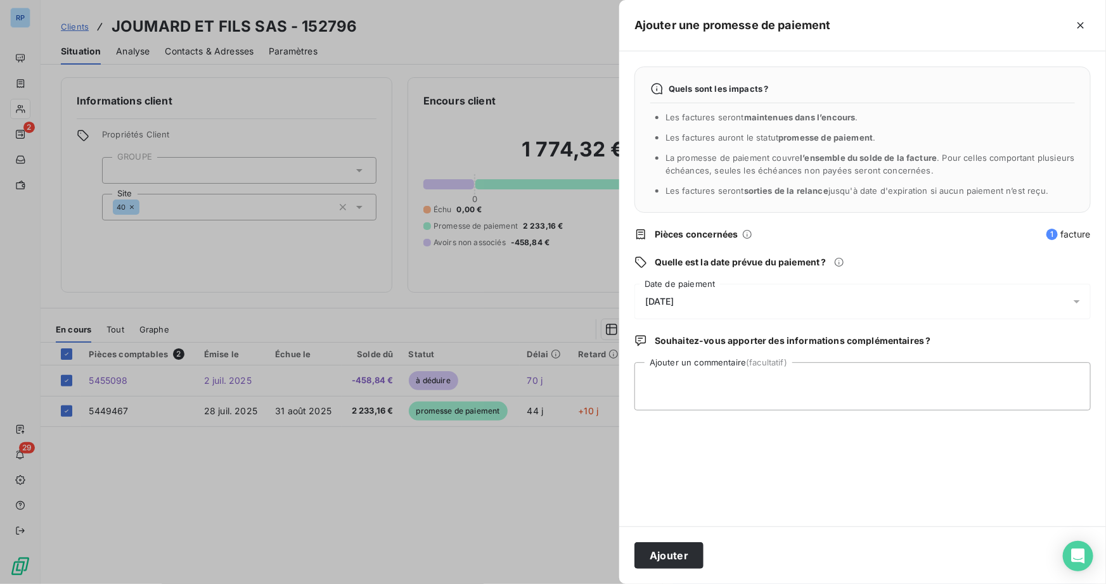
click at [674, 300] on span "[DATE]" at bounding box center [659, 302] width 29 height 10
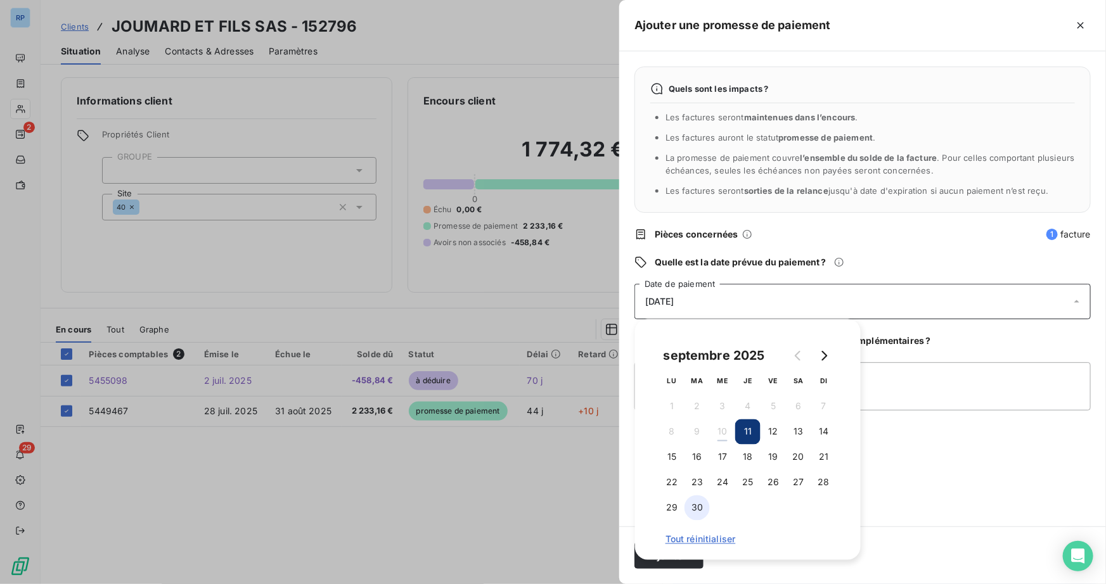
click at [693, 512] on button "30" at bounding box center [696, 508] width 25 height 25
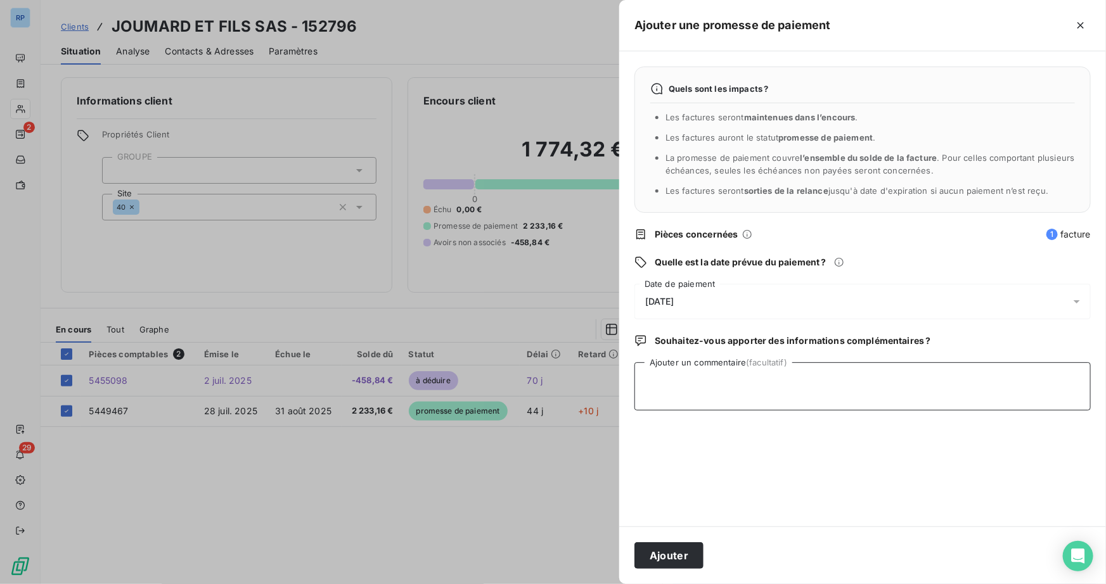
click at [935, 375] on textarea "Ajouter un commentaire (facultatif)" at bounding box center [862, 386] width 456 height 48
type textarea "CHQ EN COMPTA"
click at [677, 566] on button "Ajouter" at bounding box center [668, 555] width 69 height 27
